Goal: Information Seeking & Learning: Learn about a topic

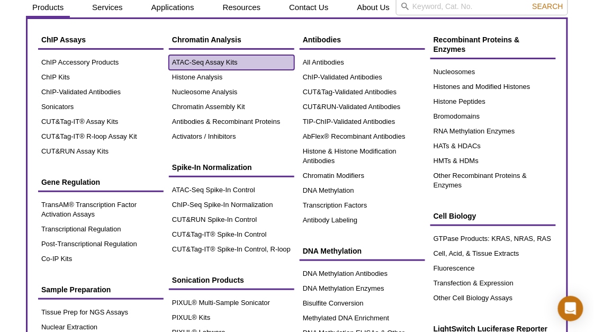
click at [210, 61] on link "ATAC-Seq Assay Kits" at bounding box center [231, 62] width 125 height 15
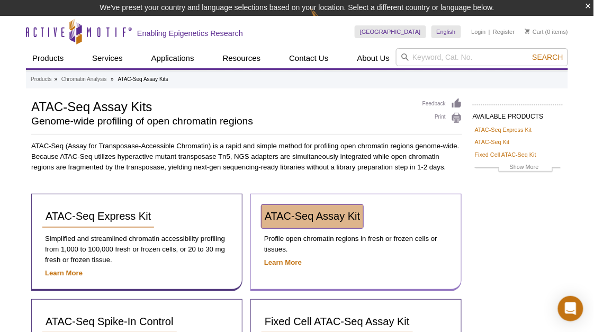
click at [300, 213] on span "ATAC-Seq Assay Kit" at bounding box center [312, 216] width 95 height 12
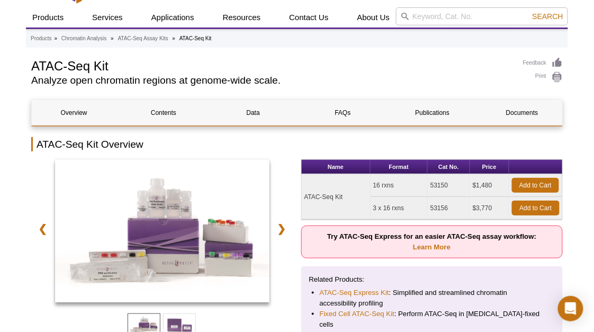
scroll to position [46, 0]
